Goal: Information Seeking & Learning: Find specific fact

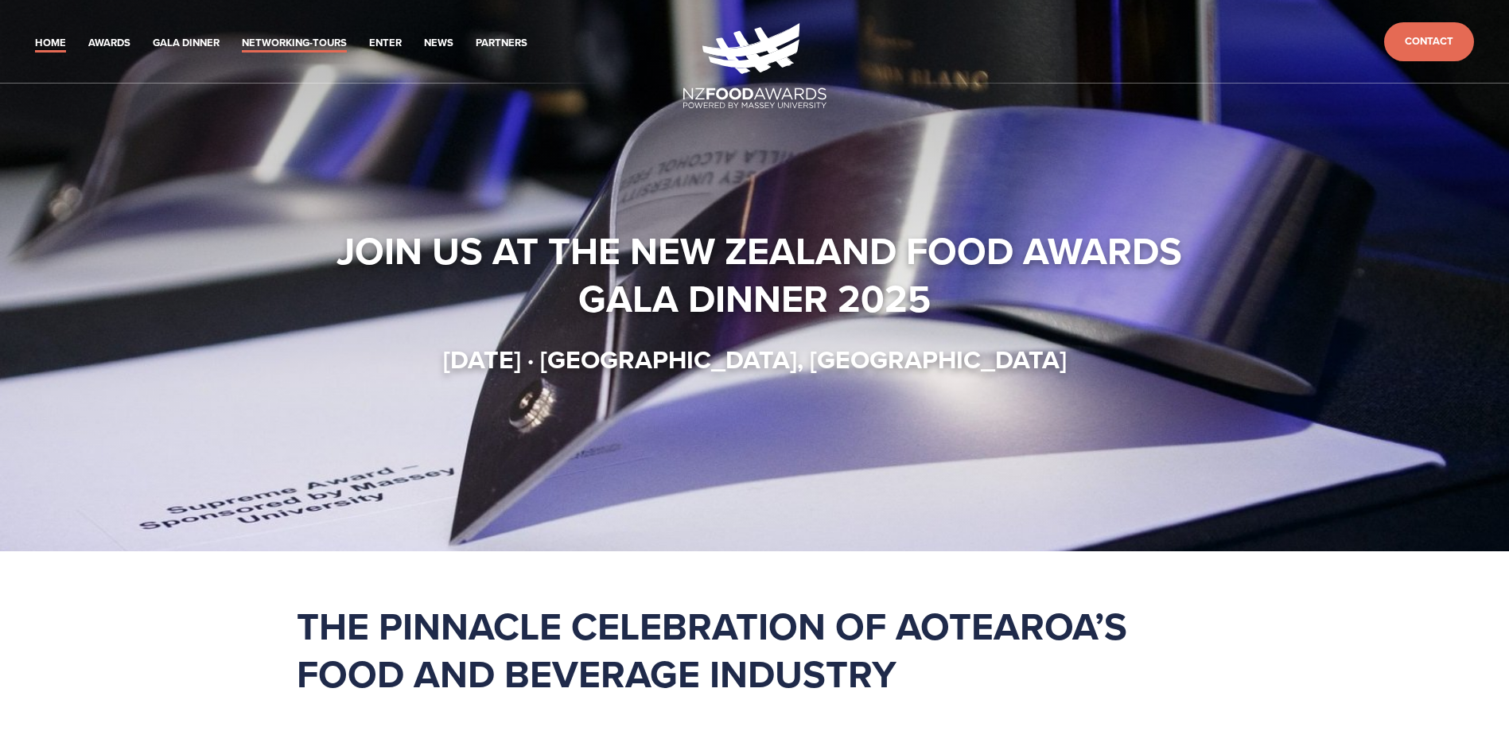
click at [276, 39] on link "Networking-Tours" at bounding box center [294, 43] width 105 height 18
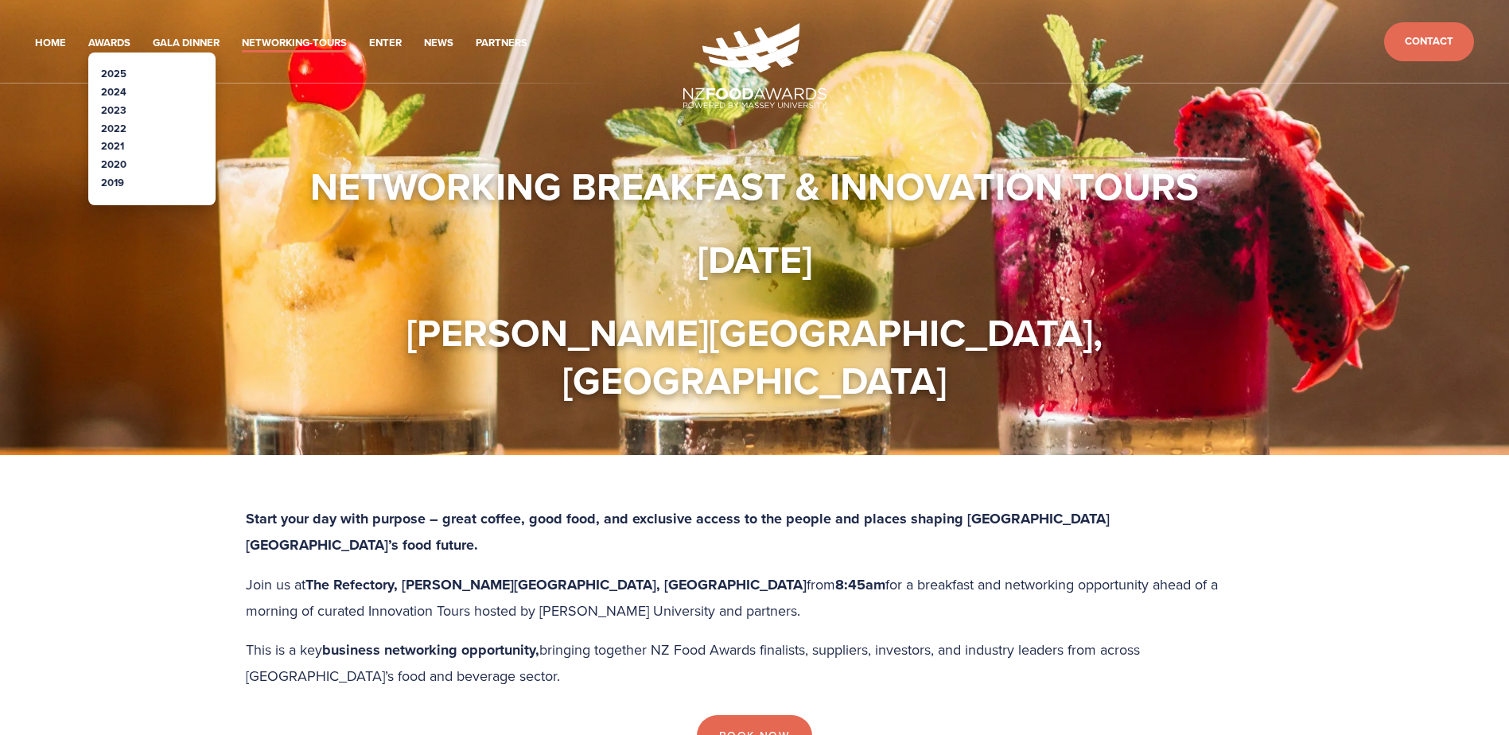
click at [117, 178] on link "2019" at bounding box center [112, 182] width 23 height 15
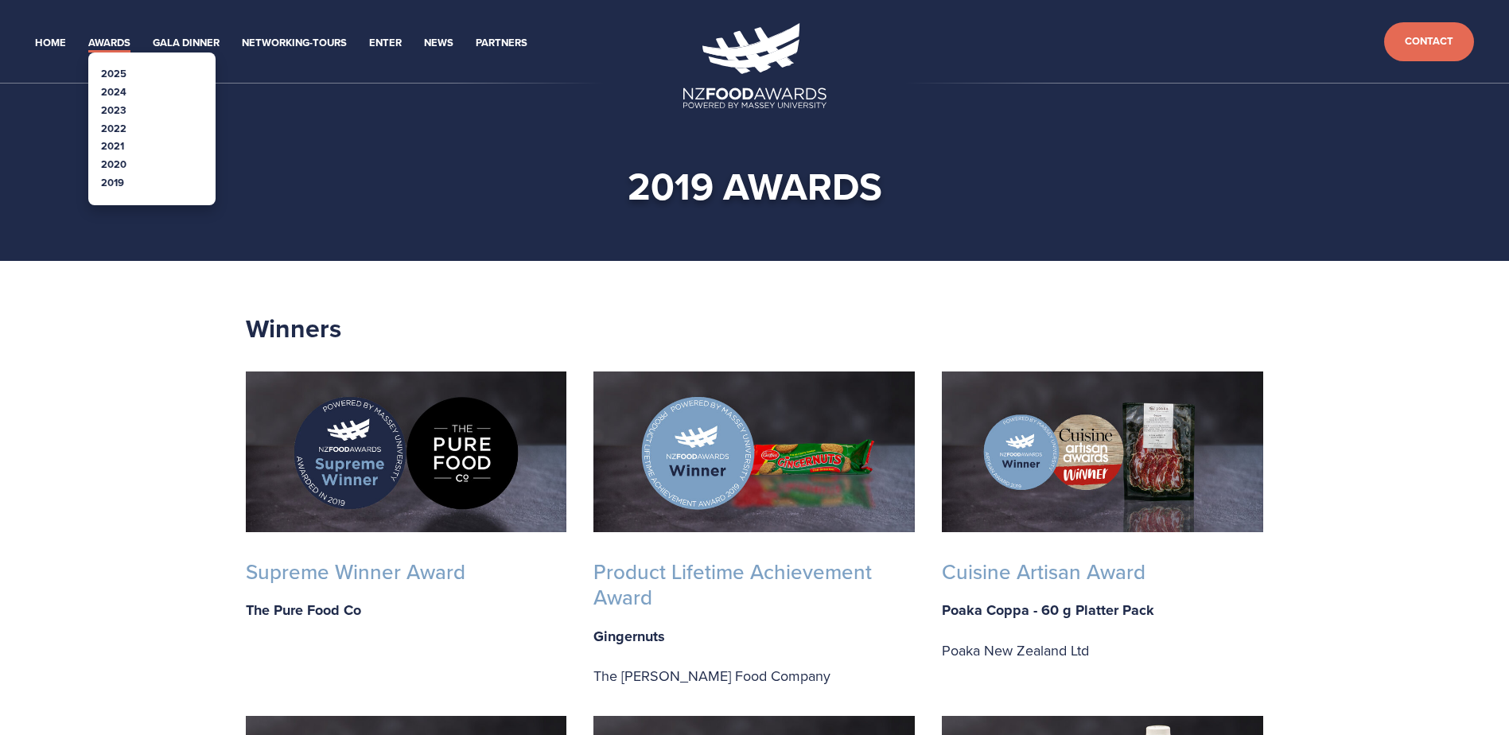
click at [120, 165] on link "2020" at bounding box center [113, 164] width 25 height 15
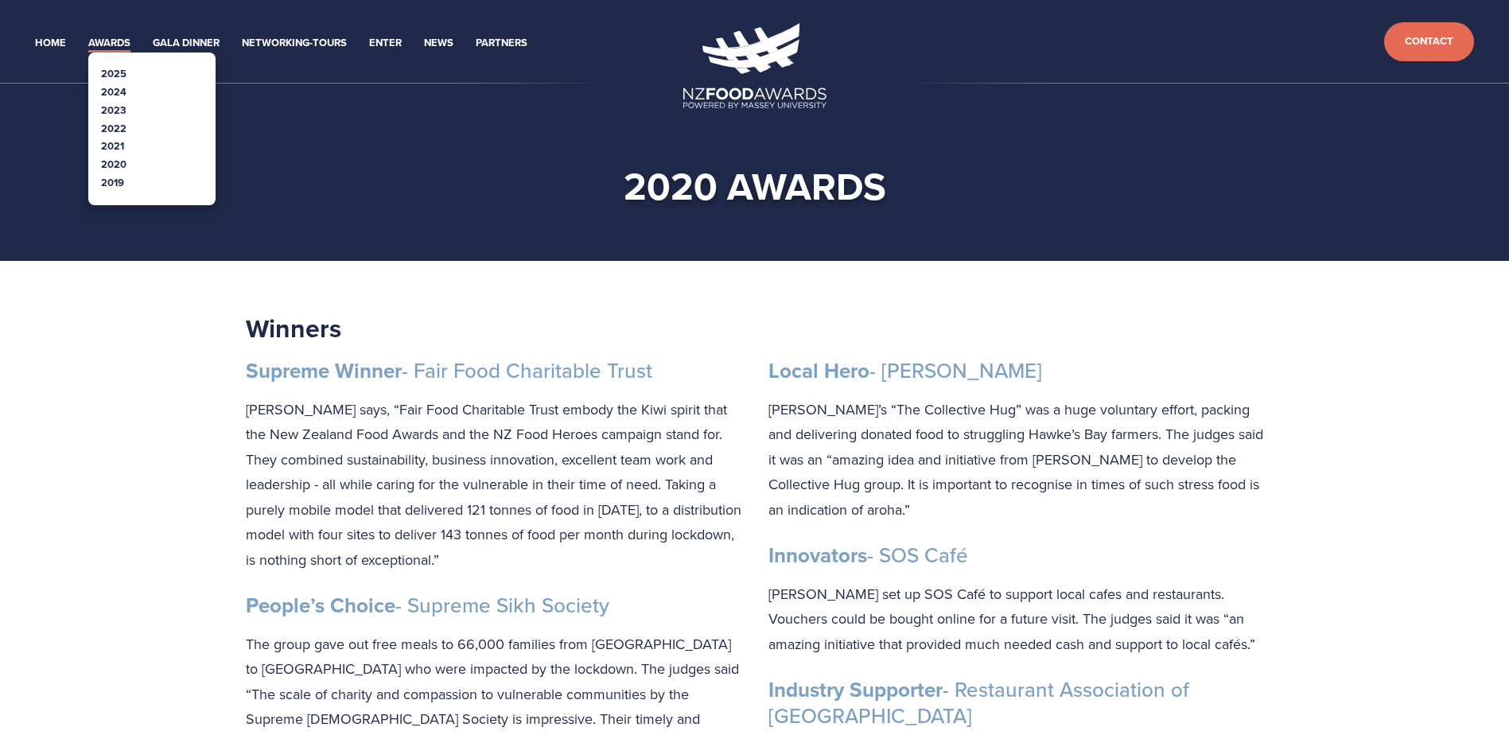
click at [115, 73] on link "2025" at bounding box center [113, 73] width 25 height 15
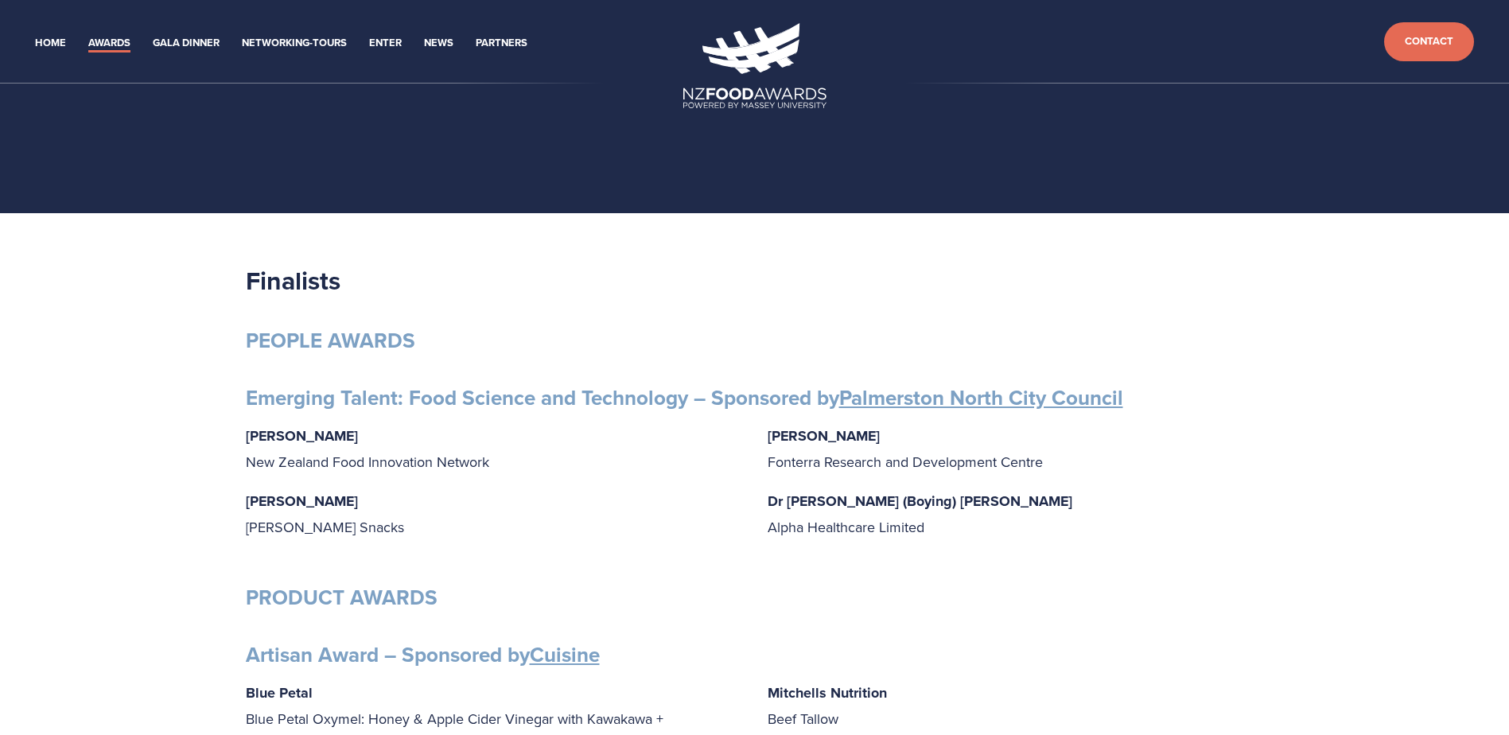
scroll to position [80, 0]
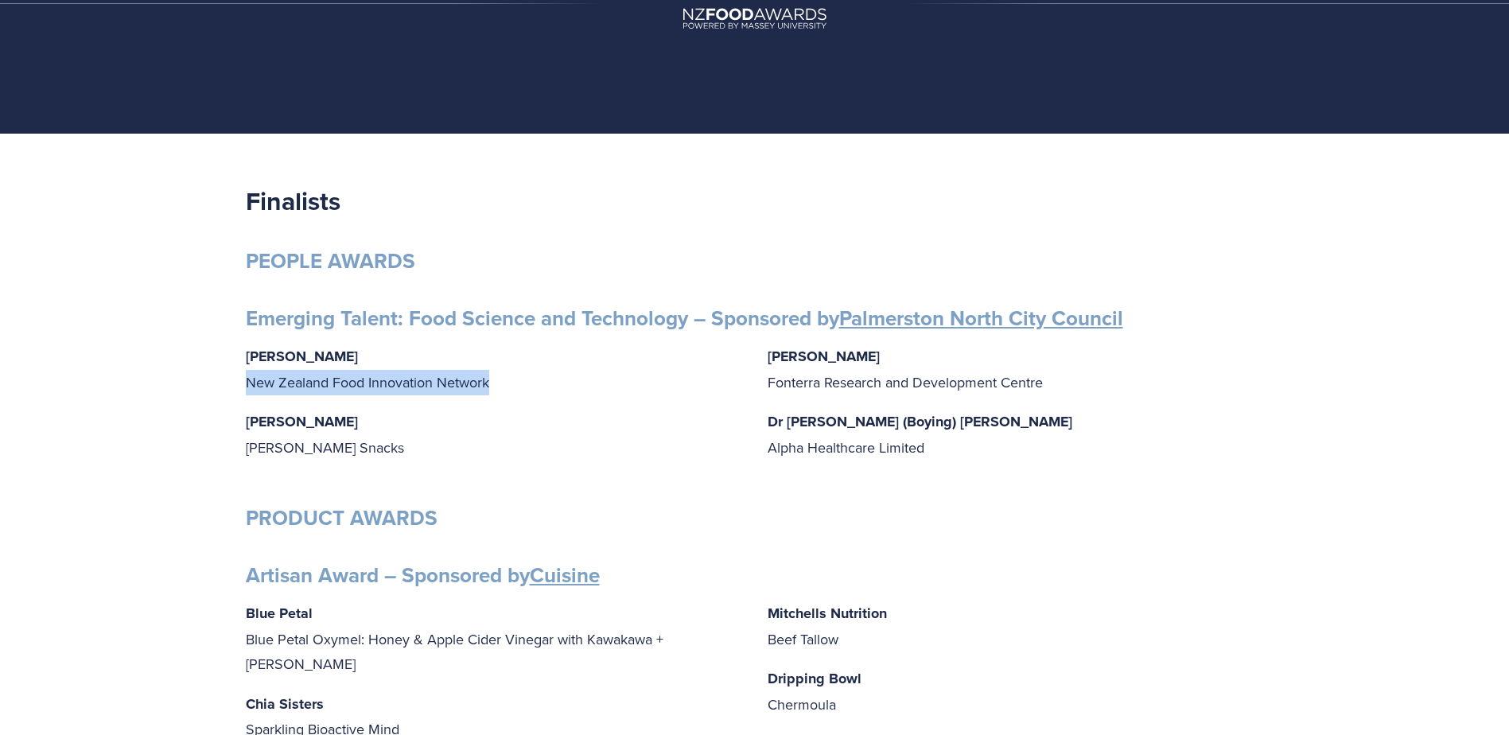
drag, startPoint x: 250, startPoint y: 386, endPoint x: 530, endPoint y: 384, distance: 280.1
click at [530, 384] on p "[PERSON_NAME] New Zealand Food Innovation Network" at bounding box center [494, 369] width 497 height 51
drag, startPoint x: 530, startPoint y: 384, endPoint x: 584, endPoint y: 404, distance: 57.9
click at [584, 404] on div "[PERSON_NAME] New Zealand Food Innovation Network [PERSON_NAME] Snacks [PERSON_…" at bounding box center [755, 409] width 1019 height 130
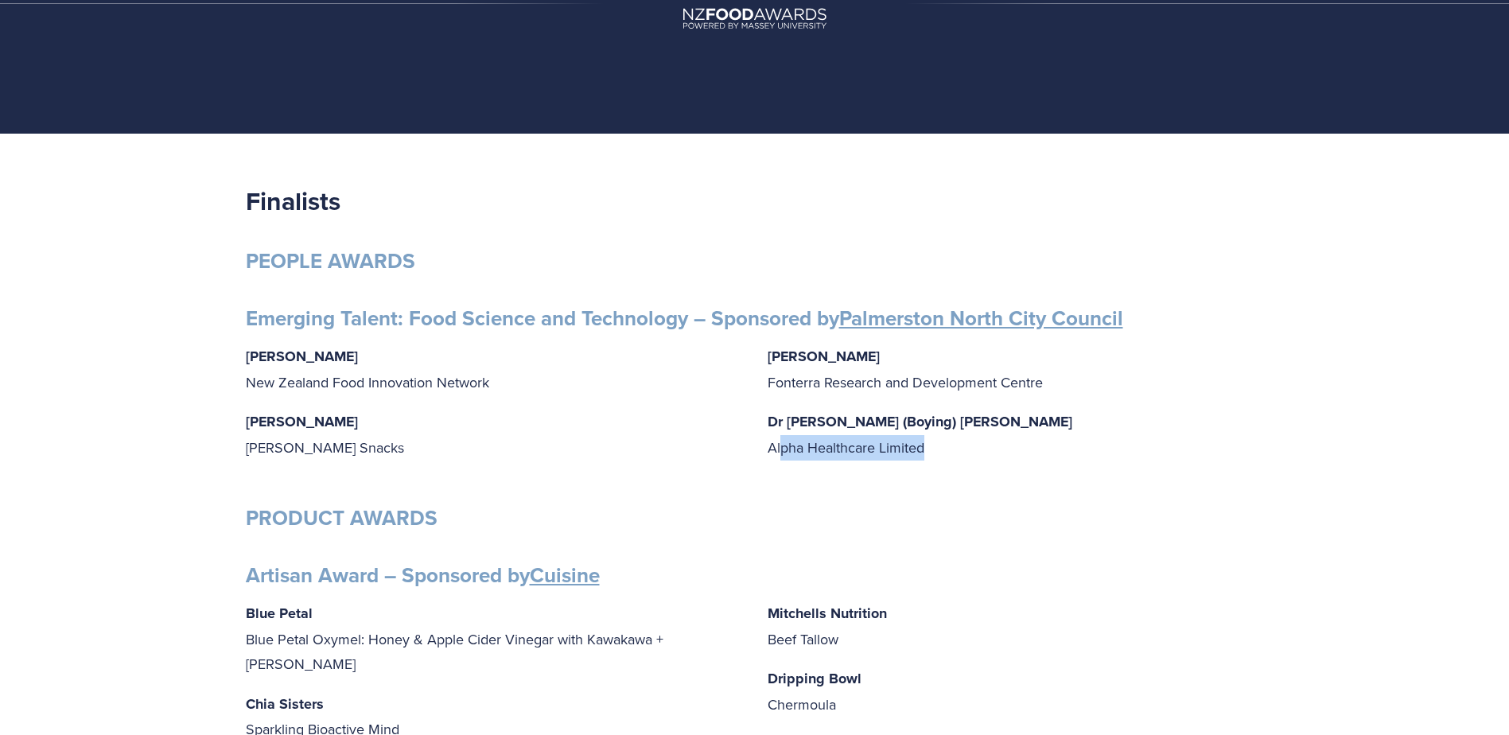
drag, startPoint x: 783, startPoint y: 451, endPoint x: 990, endPoint y: 452, distance: 206.9
click at [990, 452] on p "Dr [PERSON_NAME] (Boying) [PERSON_NAME] Alpha Healthcare Limited" at bounding box center [1016, 434] width 497 height 51
drag, startPoint x: 990, startPoint y: 452, endPoint x: 980, endPoint y: 479, distance: 28.7
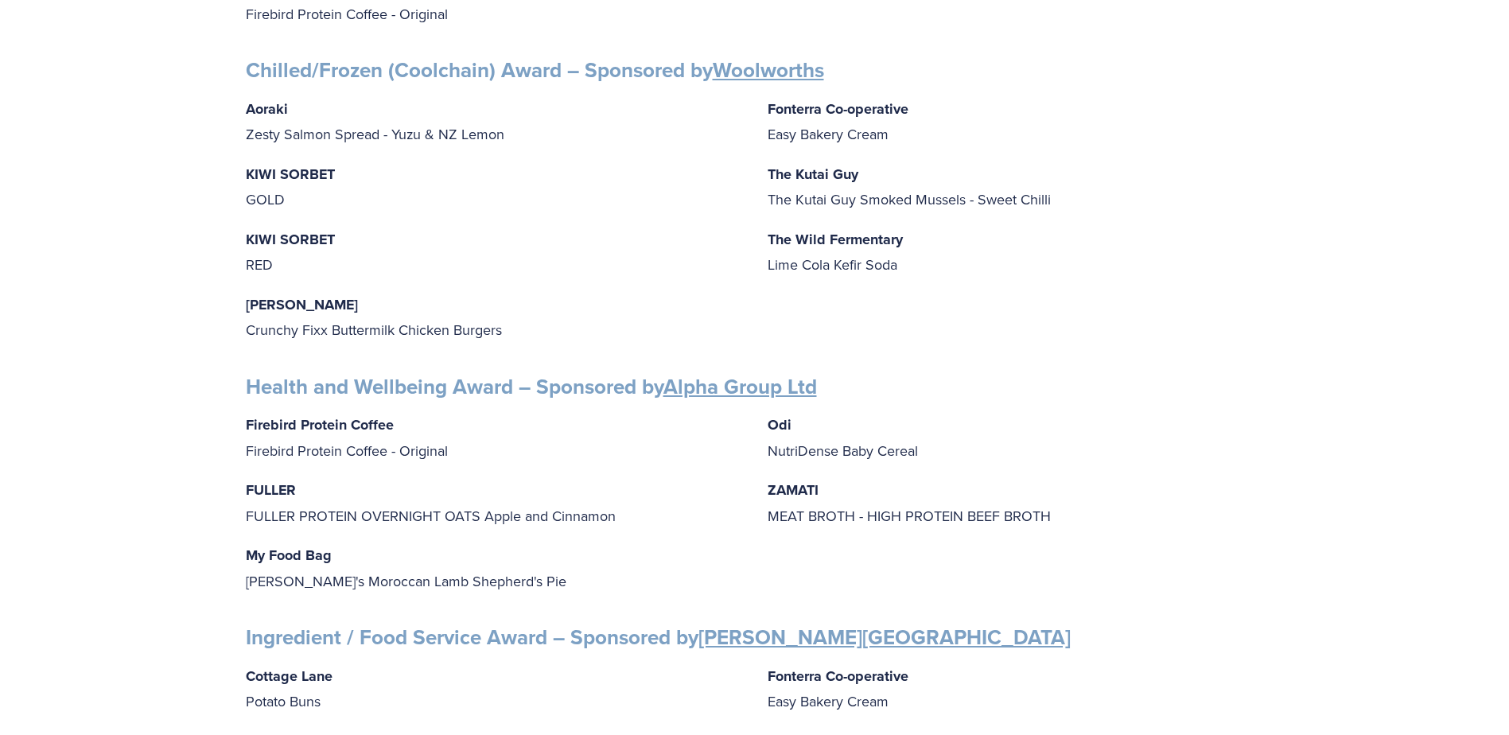
scroll to position [1273, 0]
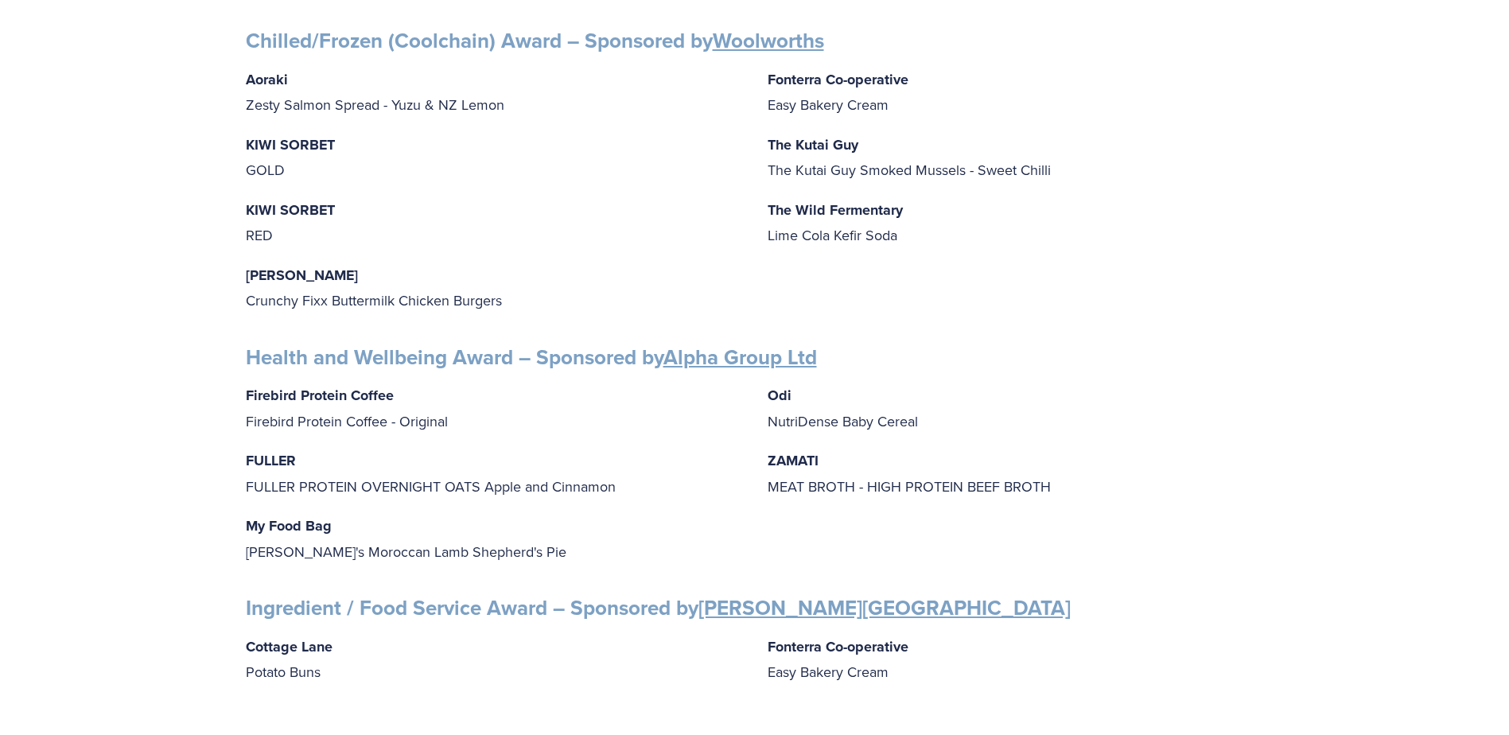
click at [716, 354] on link "Alpha Group Ltd" at bounding box center [741, 357] width 154 height 30
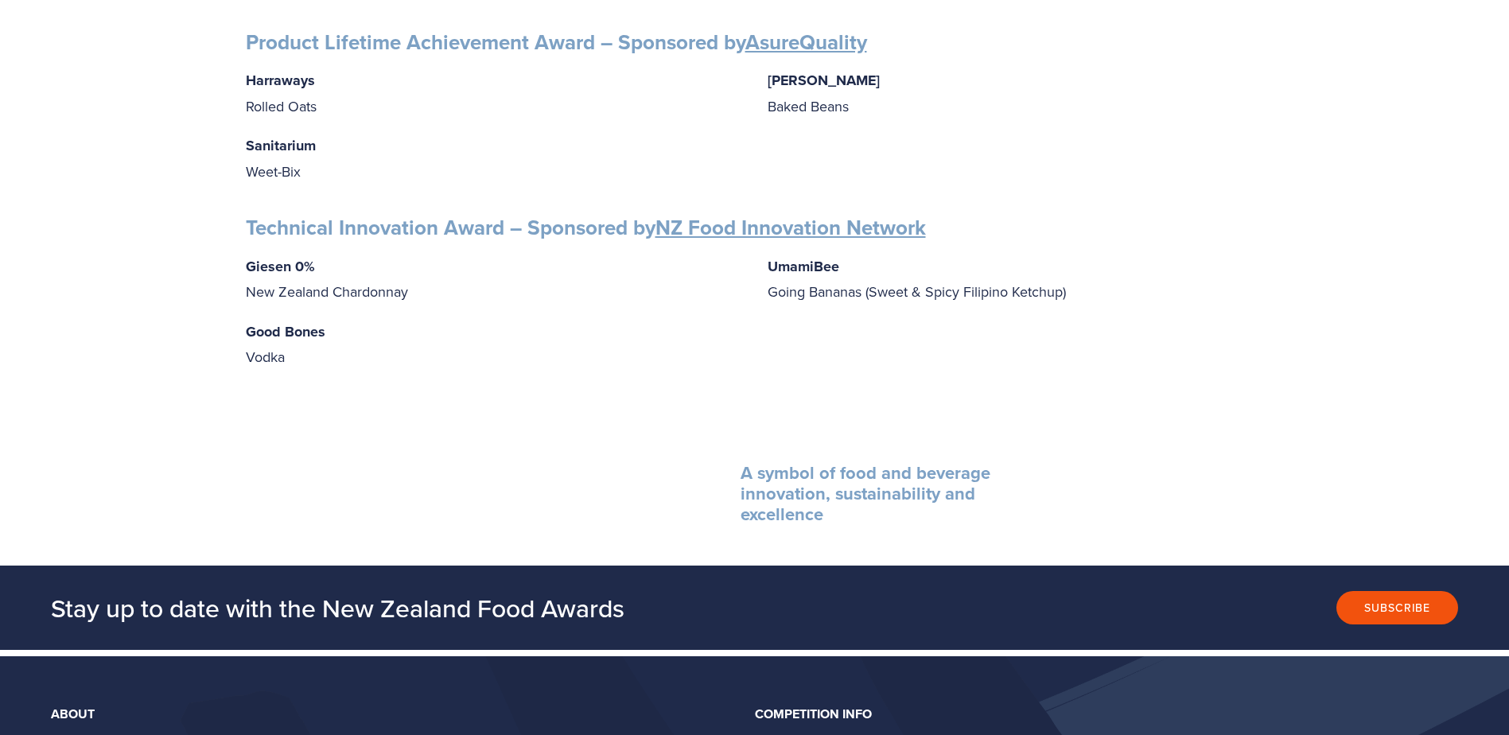
scroll to position [2546, 0]
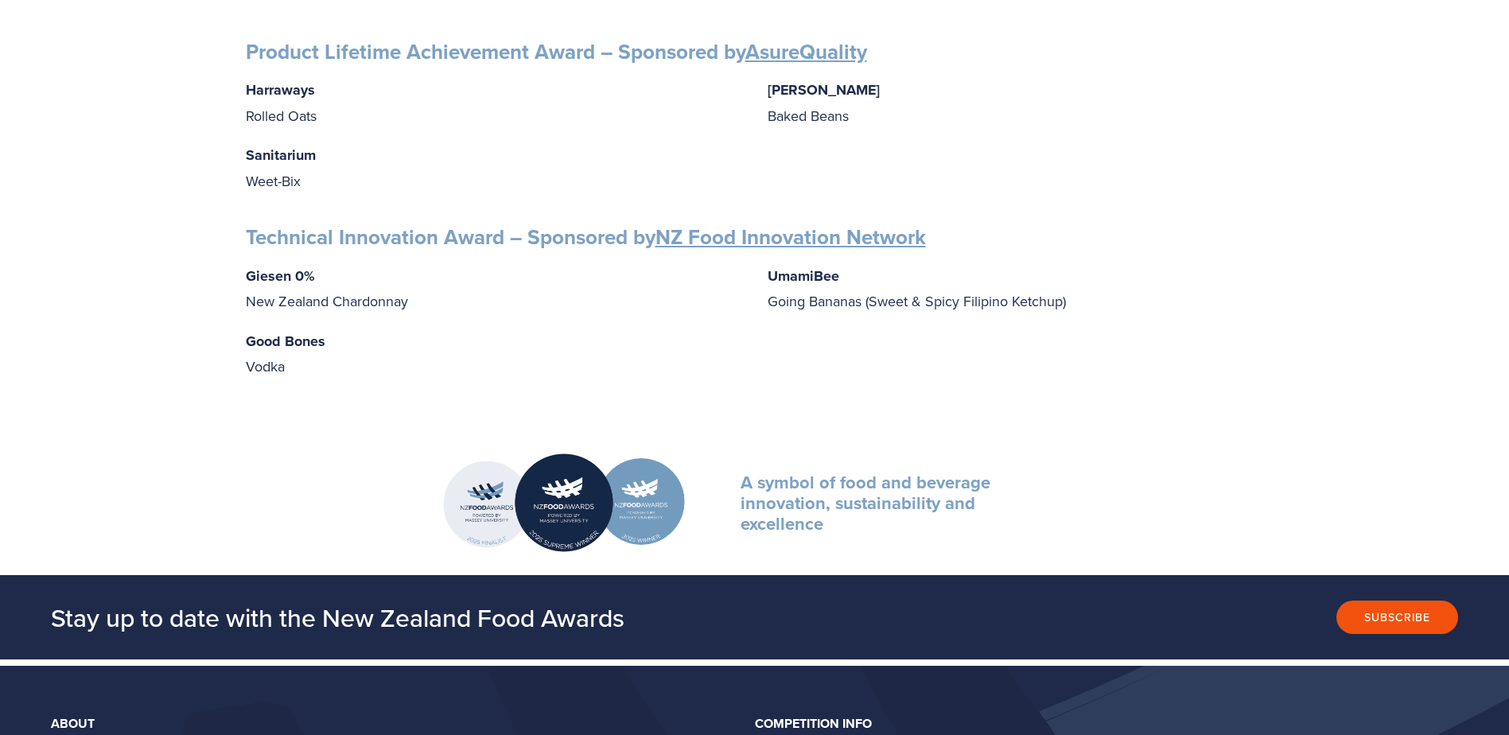
click at [734, 222] on link "NZ Food Innovation Network" at bounding box center [791, 237] width 271 height 30
